Goal: Transaction & Acquisition: Purchase product/service

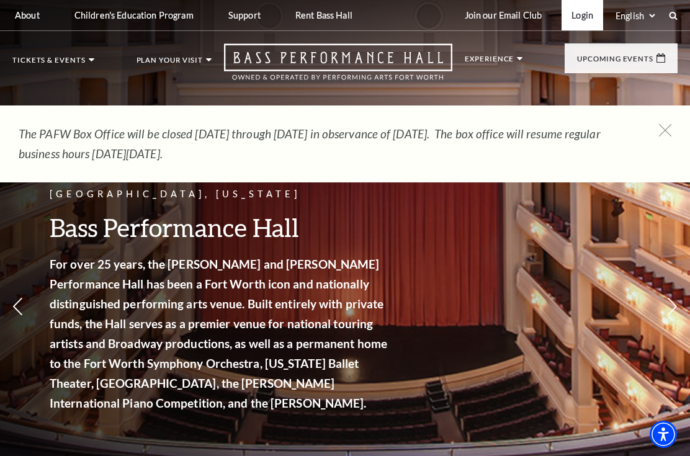
click at [574, 19] on link "Login" at bounding box center [582, 15] width 42 height 30
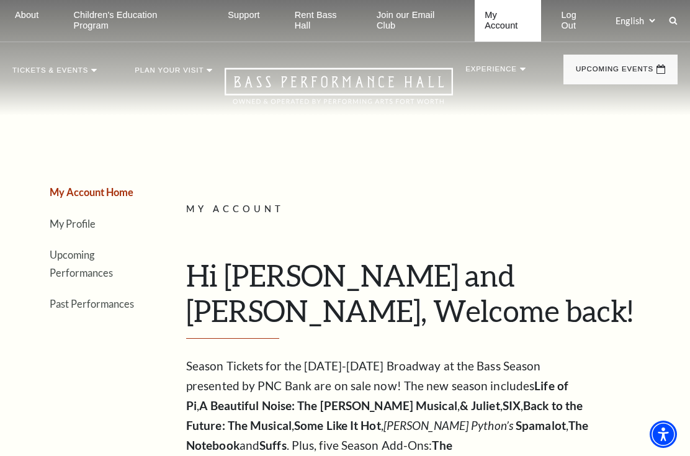
click at [490, 16] on link "My Account" at bounding box center [507, 21] width 66 height 42
click at [86, 258] on link "Upcoming Performances" at bounding box center [81, 264] width 63 height 30
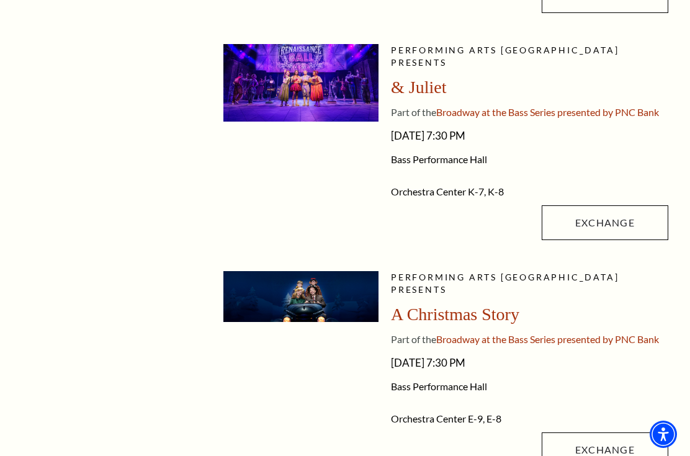
scroll to position [1014, 0]
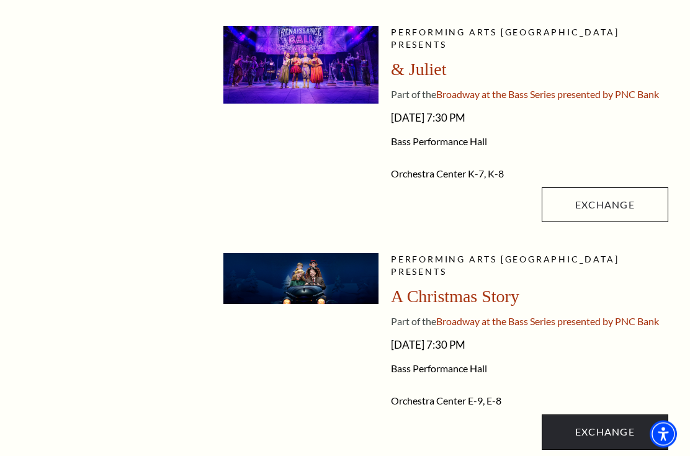
click at [613, 415] on link "Exchange" at bounding box center [604, 432] width 126 height 35
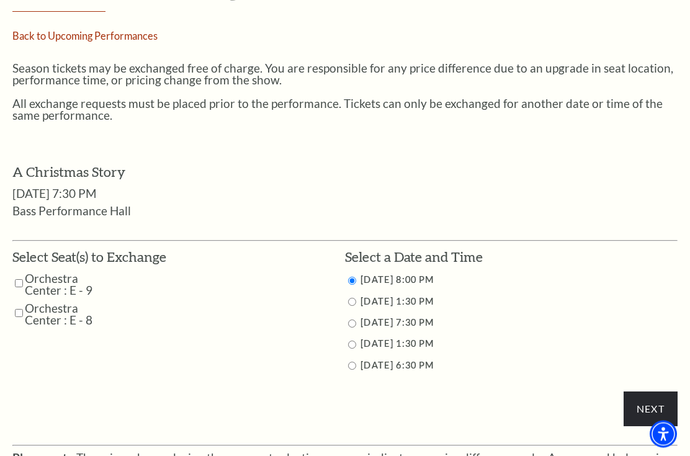
scroll to position [406, 0]
click at [22, 283] on input "Orchestra Center : E - 9" at bounding box center [19, 283] width 8 height 22
checkbox input "true"
click at [22, 311] on input "Orchestra Center : E - 8" at bounding box center [19, 313] width 8 height 22
checkbox input "true"
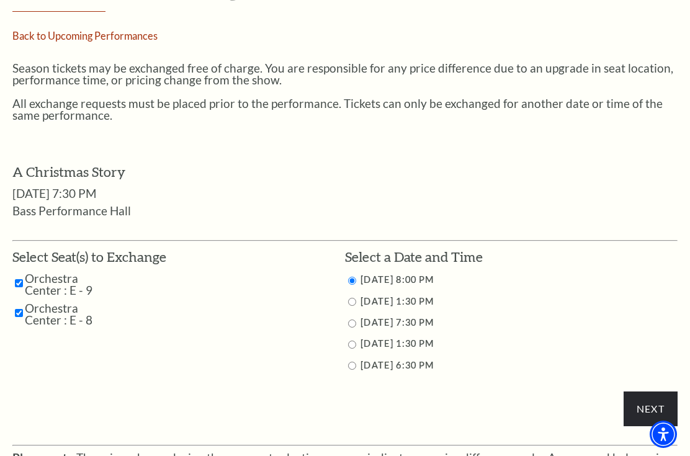
click at [350, 370] on input "12/7/2025 6:30 PM" at bounding box center [352, 366] width 8 height 8
radio input "true"
click at [648, 414] on input "Next" at bounding box center [650, 408] width 54 height 35
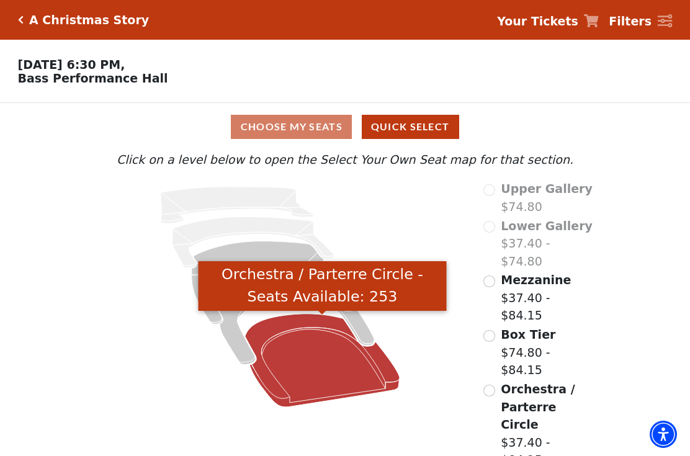
click at [321, 363] on icon "Orchestra / Parterre Circle - Seats Available: 253" at bounding box center [322, 360] width 154 height 93
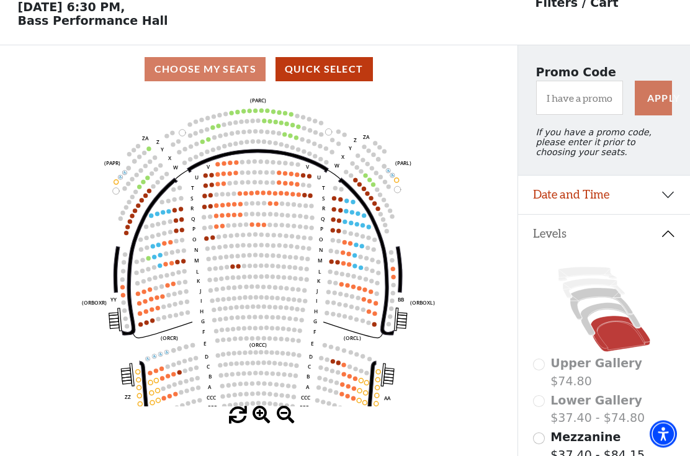
scroll to position [58, 0]
click at [211, 72] on div "Choose My Seats Quick Select" at bounding box center [258, 69] width 517 height 24
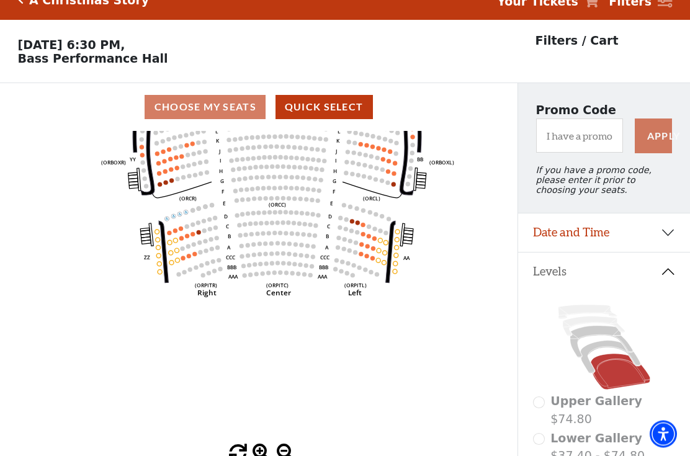
scroll to position [20, 0]
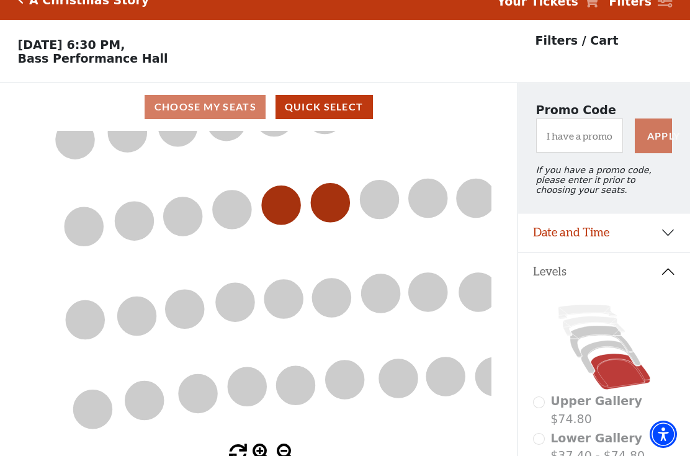
click at [277, 206] on circle at bounding box center [281, 205] width 38 height 38
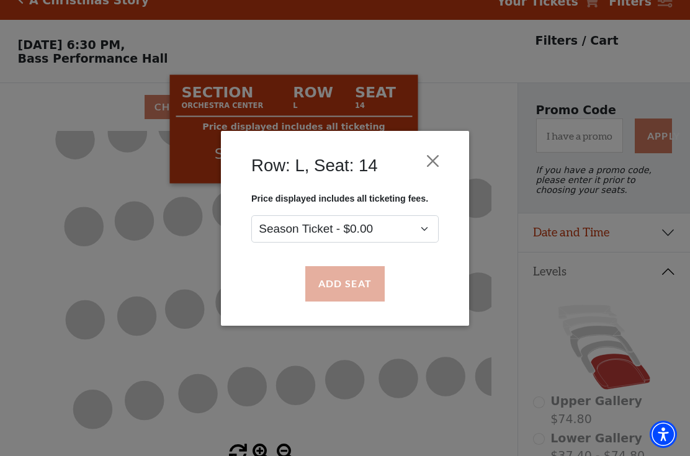
click at [353, 291] on button "Add Seat" at bounding box center [344, 283] width 79 height 35
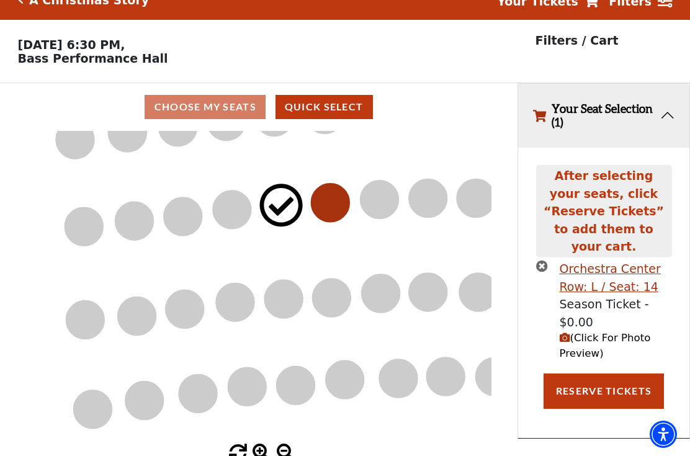
click at [344, 202] on circle at bounding box center [330, 203] width 38 height 38
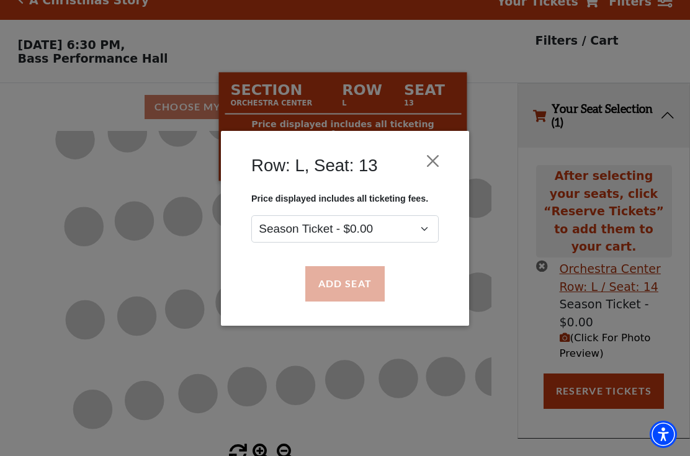
click at [348, 284] on button "Add Seat" at bounding box center [344, 283] width 79 height 35
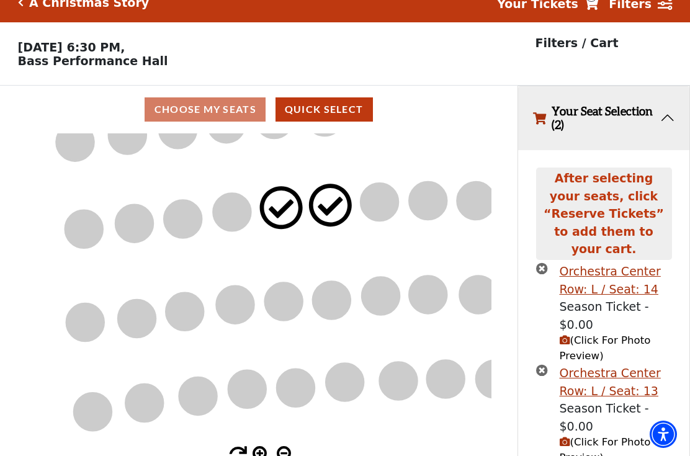
scroll to position [16, 0]
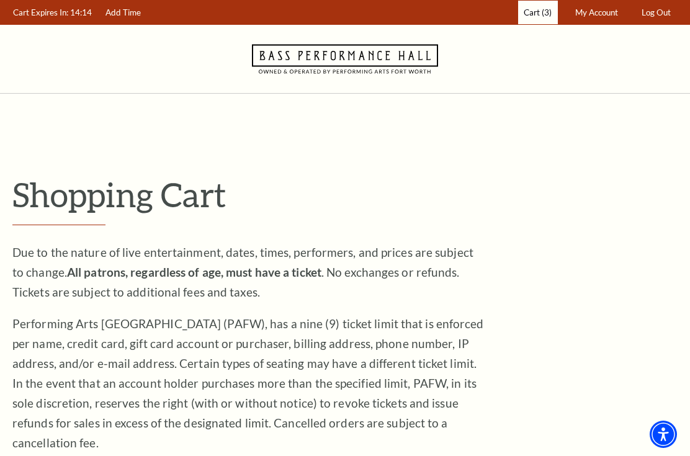
click at [543, 7] on span "(3)" at bounding box center [546, 12] width 10 height 10
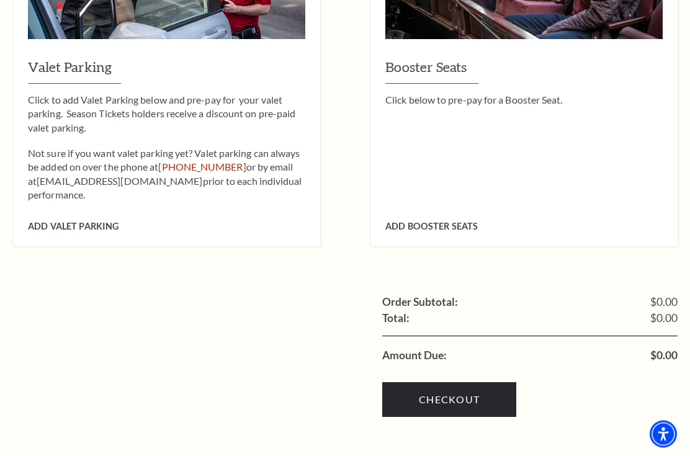
scroll to position [1214, 0]
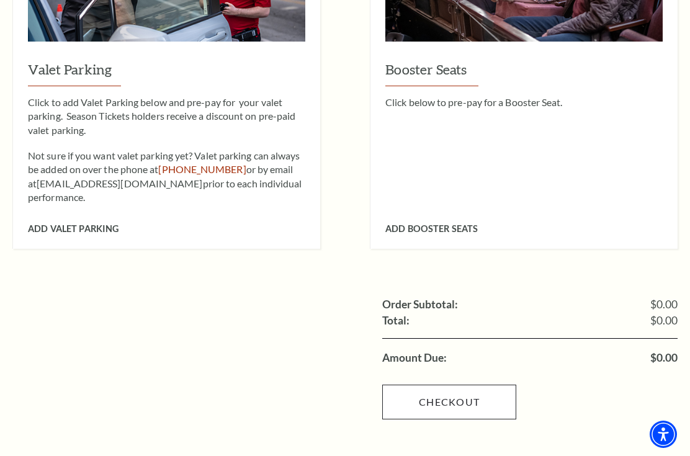
click at [448, 384] on link "Checkout" at bounding box center [449, 401] width 134 height 35
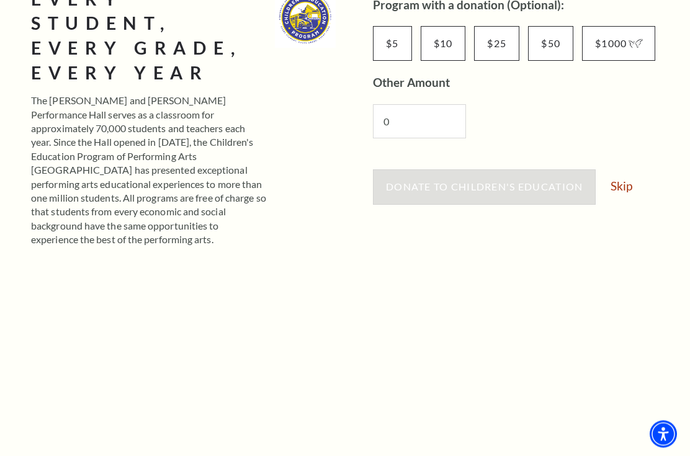
scroll to position [275, 0]
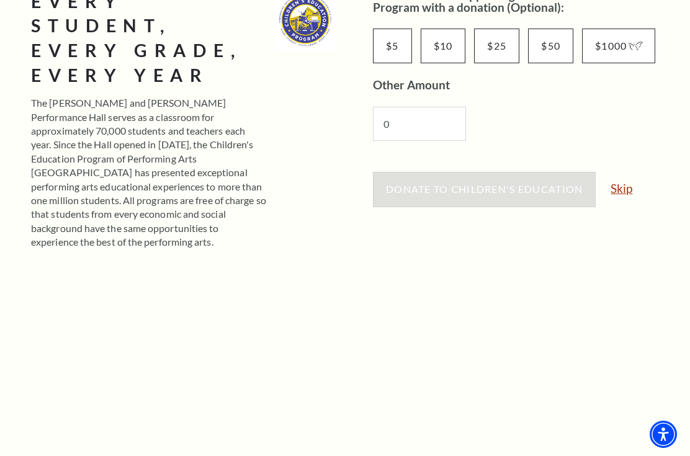
click at [619, 186] on link "Skip" at bounding box center [621, 188] width 22 height 12
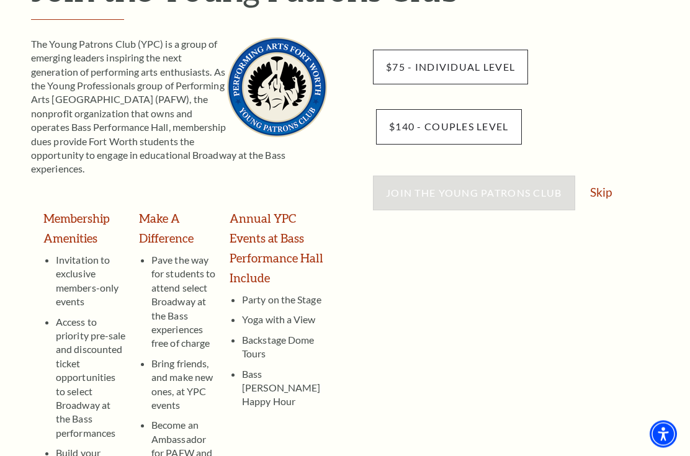
scroll to position [172, 0]
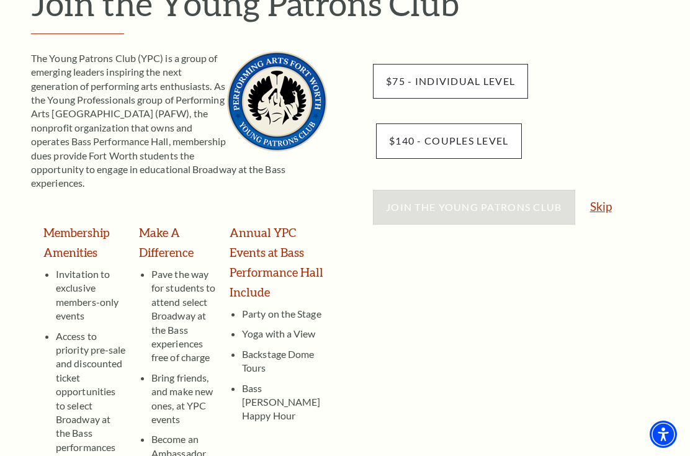
click at [600, 204] on link "Skip" at bounding box center [601, 206] width 22 height 12
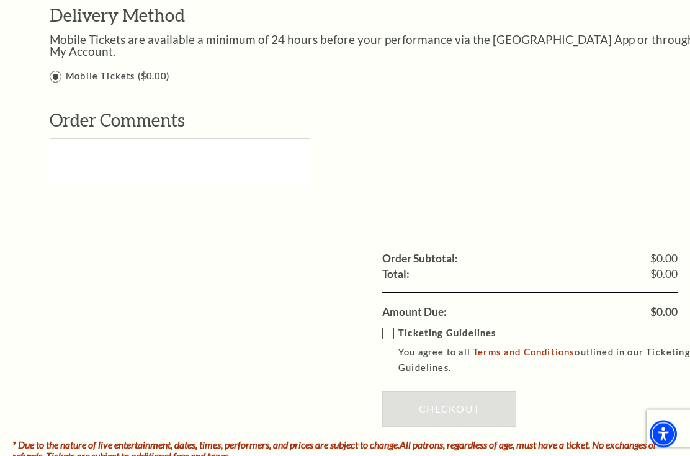
scroll to position [1086, 0]
click at [386, 326] on label "Ticketing Guidelines You agree to all Terms and Conditions outlined in our Tick…" at bounding box center [538, 351] width 313 height 50
click at [0, 0] on input "Ticketing Guidelines You agree to all Terms and Conditions outlined in our Tick…" at bounding box center [0, 0] width 0 height 0
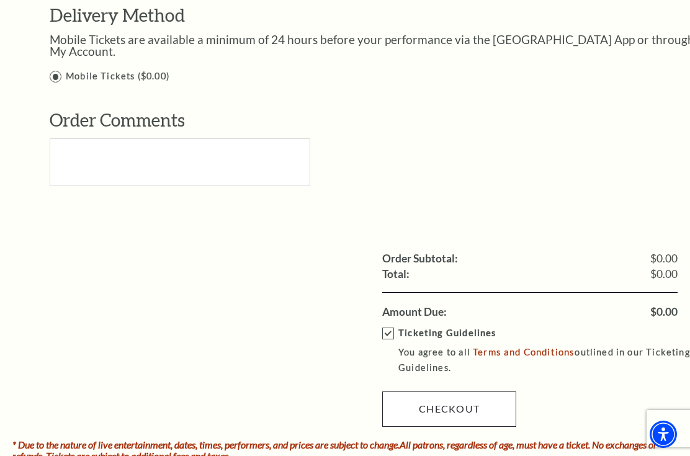
click at [455, 393] on link "Checkout" at bounding box center [449, 408] width 134 height 35
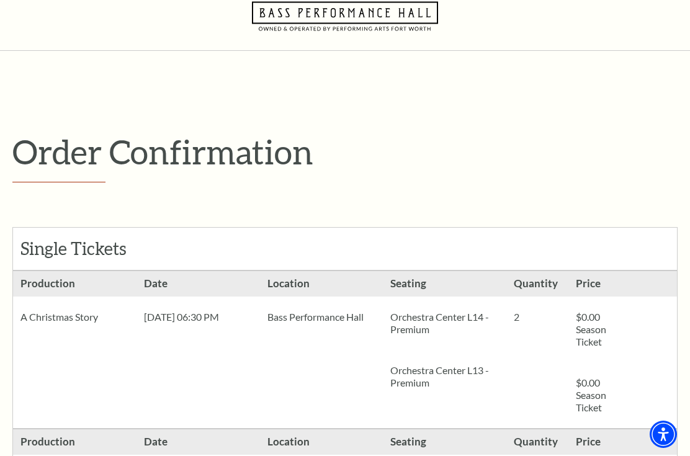
scroll to position [44, 0]
